Goal: Task Accomplishment & Management: Use online tool/utility

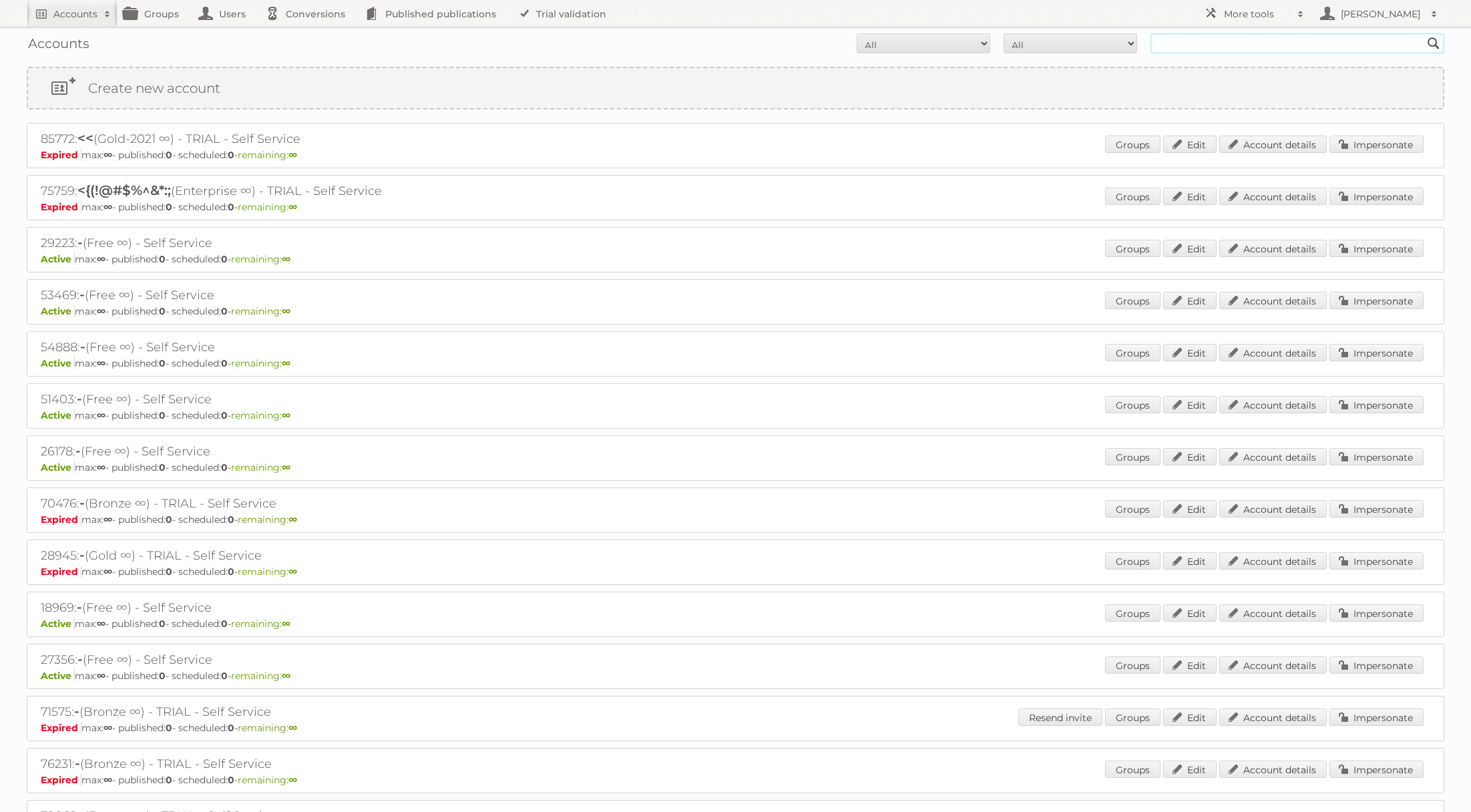
click at [1198, 39] on input "text" at bounding box center [1297, 43] width 294 height 20
type input "ALDI SÜD Dienstleistungs-SE & Co. oHG"
click at [1424, 34] on input "Search" at bounding box center [1434, 43] width 20 height 20
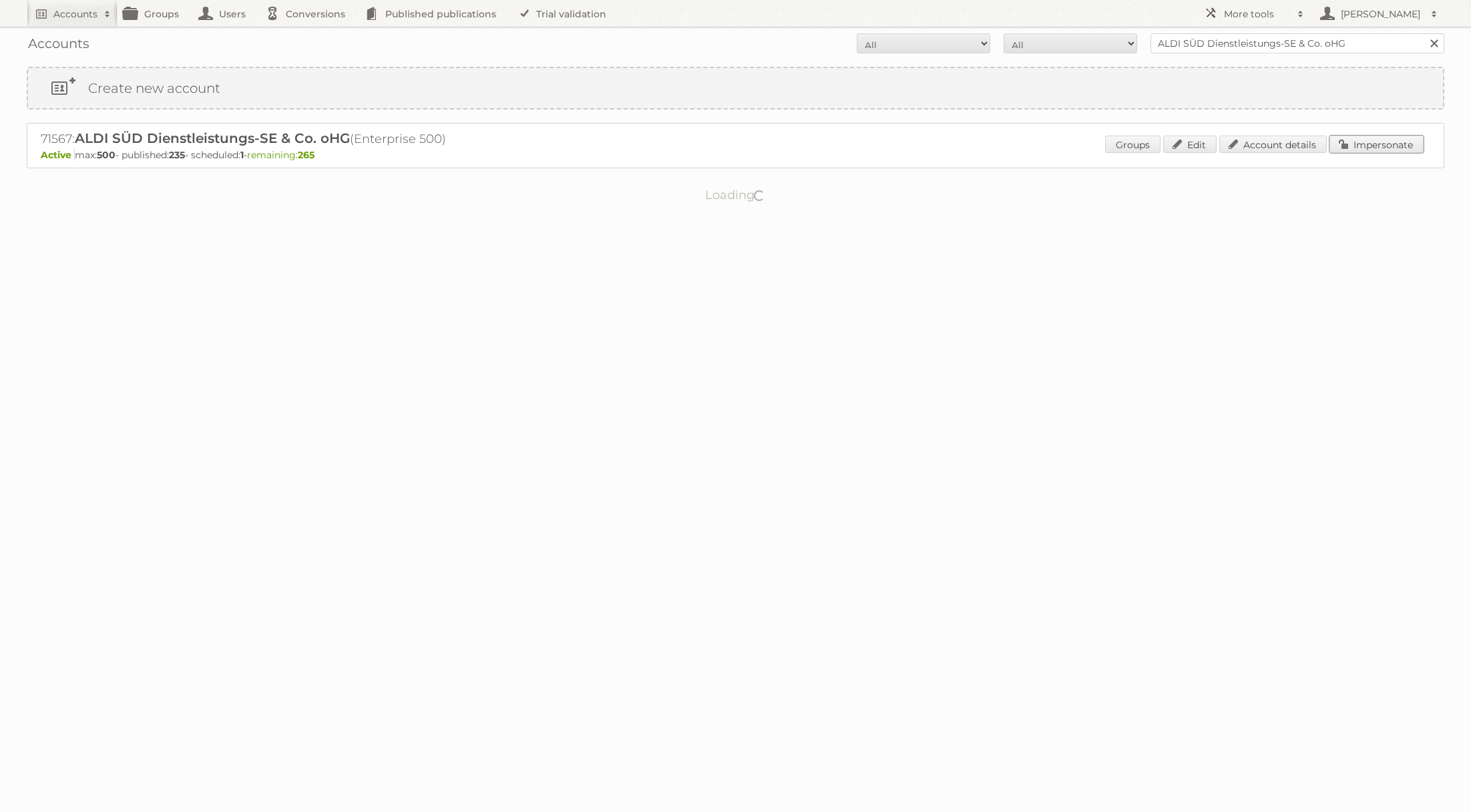
click at [1359, 146] on link "Impersonate" at bounding box center [1377, 144] width 94 height 17
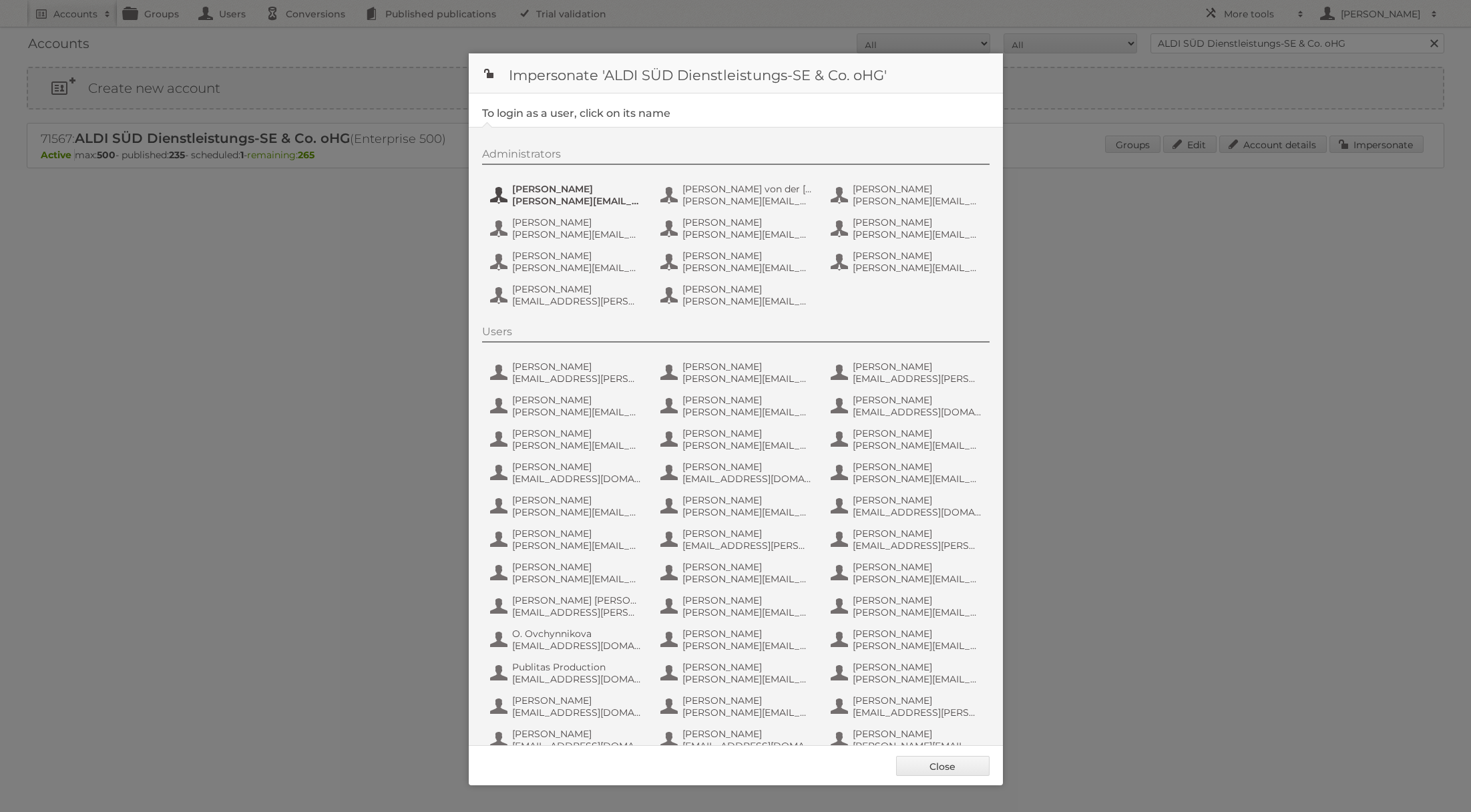
click at [548, 199] on span "[PERSON_NAME][EMAIL_ADDRESS][DOMAIN_NAME]" at bounding box center [576, 201] width 130 height 12
